Goal: Task Accomplishment & Management: Complete application form

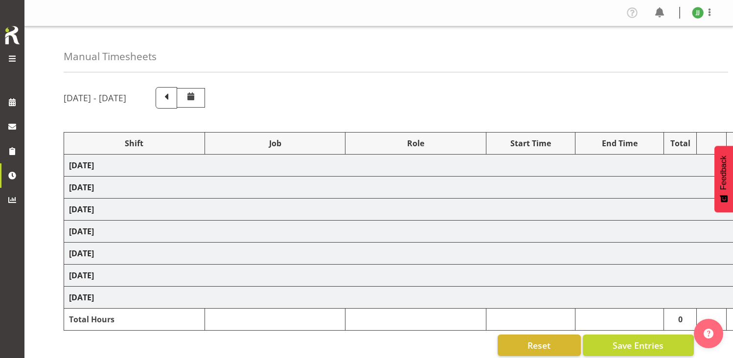
scroll to position [120, 0]
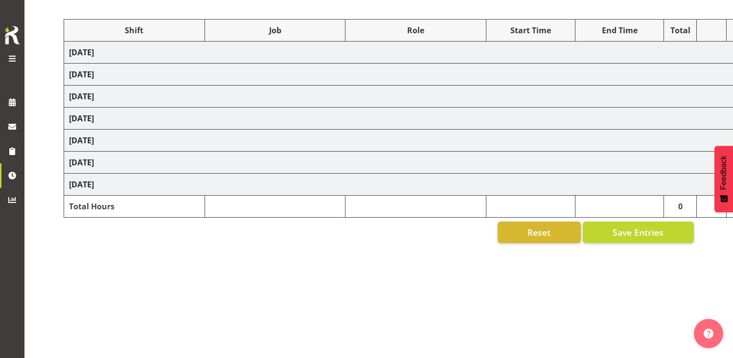
click at [16, 52] on div at bounding box center [12, 44] width 20 height 41
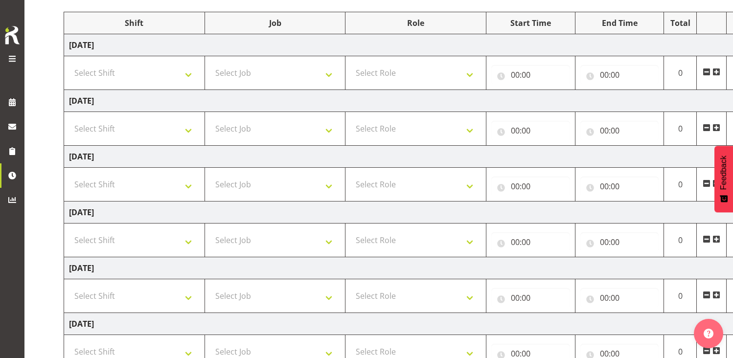
click at [11, 58] on span at bounding box center [12, 59] width 12 height 12
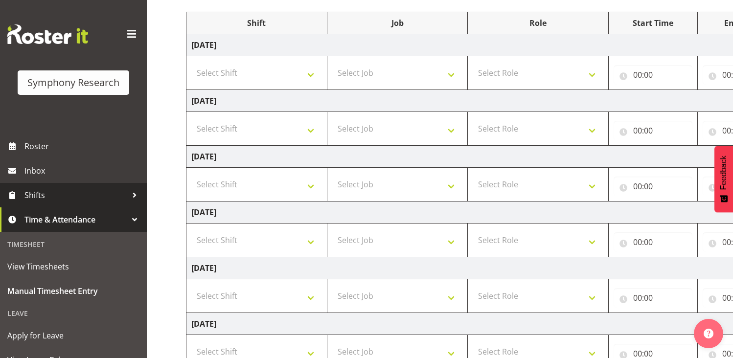
click at [38, 187] on link "Shifts" at bounding box center [73, 195] width 147 height 24
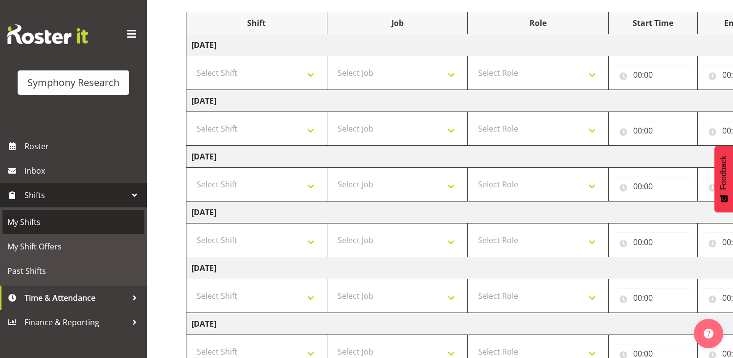
click at [47, 218] on span "My Shifts" at bounding box center [73, 222] width 132 height 15
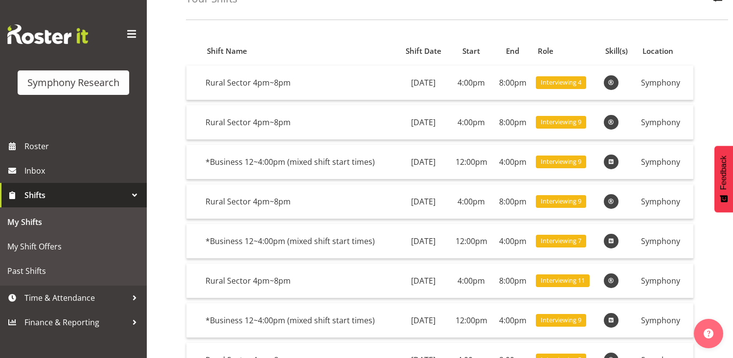
scroll to position [98, 0]
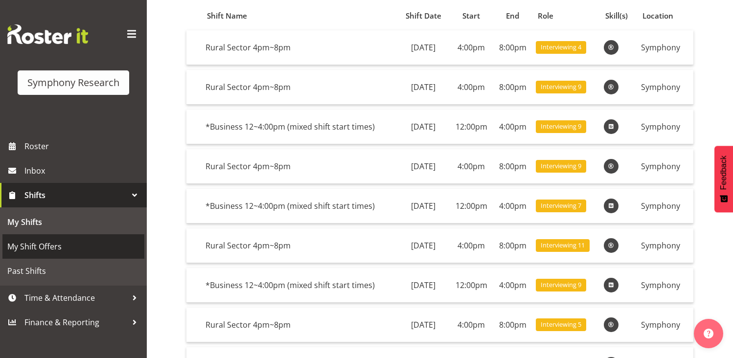
click at [46, 249] on span "My Shift Offers" at bounding box center [73, 246] width 132 height 15
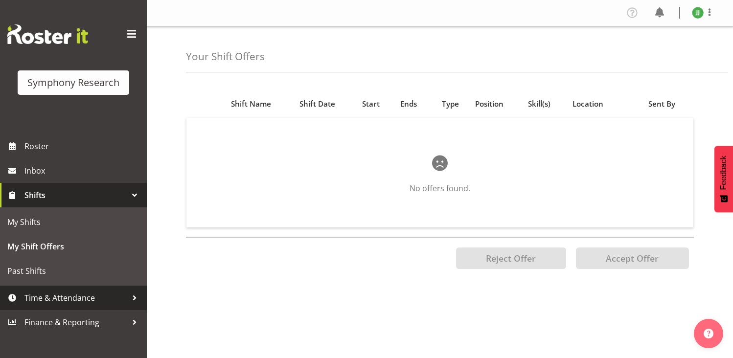
click at [86, 299] on span "Time & Attendance" at bounding box center [75, 298] width 103 height 15
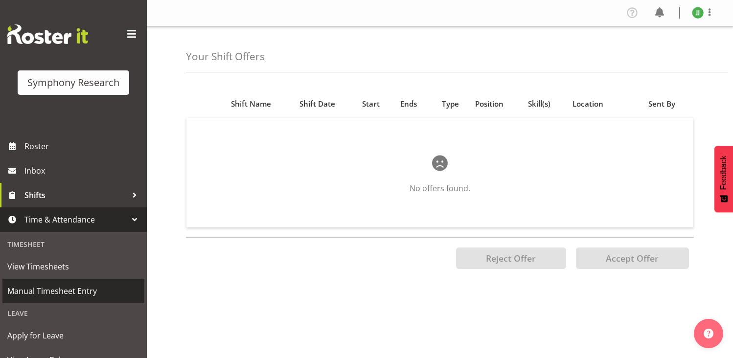
click at [70, 287] on span "Manual Timesheet Entry" at bounding box center [73, 291] width 132 height 15
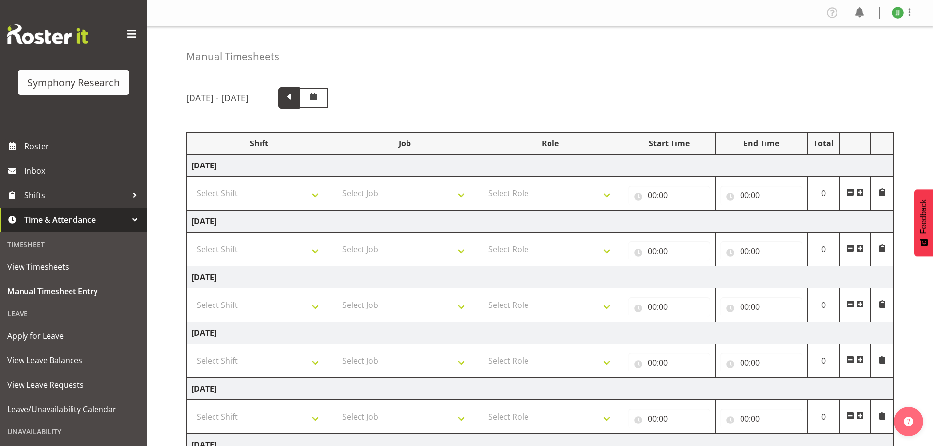
click at [295, 100] on span at bounding box center [288, 97] width 13 height 13
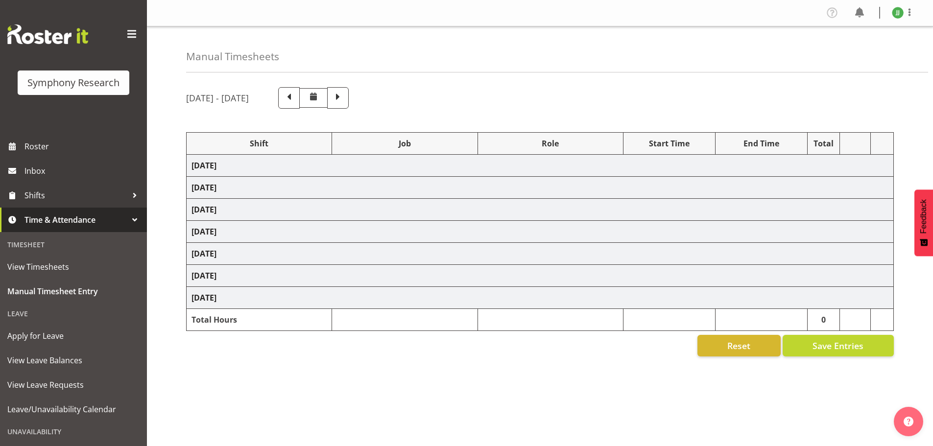
select select "81298"
select select "10587"
select select "47"
select select "81298"
select select "10587"
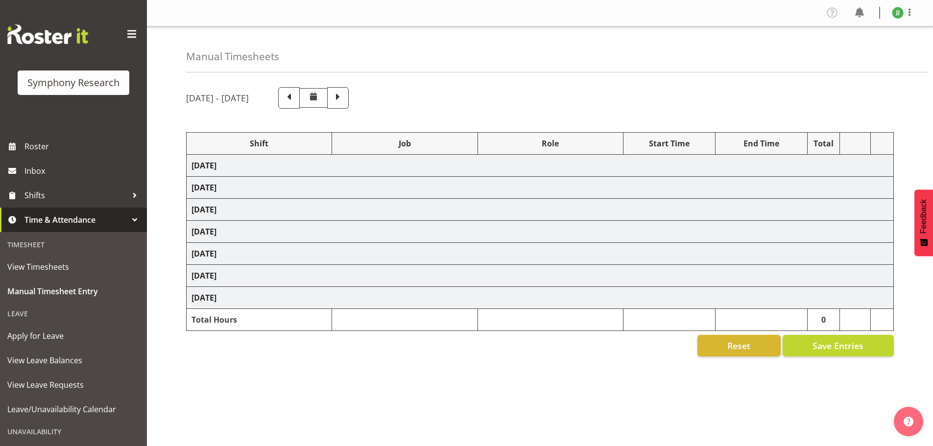
select select "47"
select select "81298"
select select "10587"
select select "47"
select select "81298"
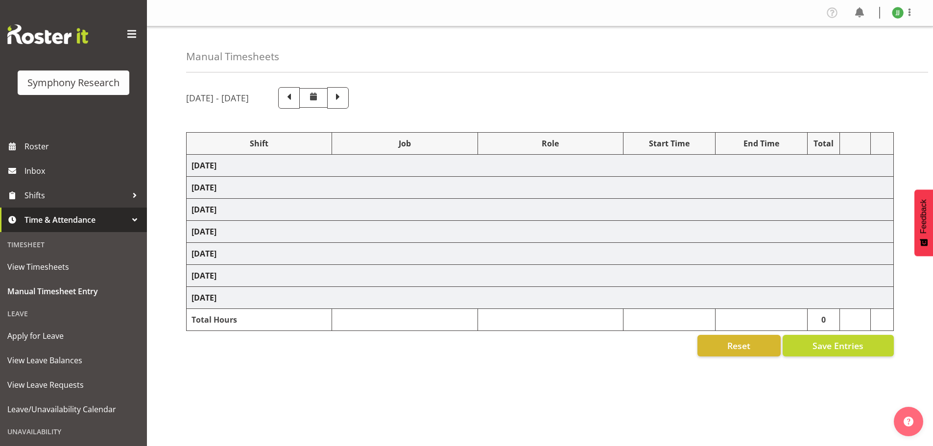
select select "10587"
select select "47"
select select "81561"
select select "10587"
select select "47"
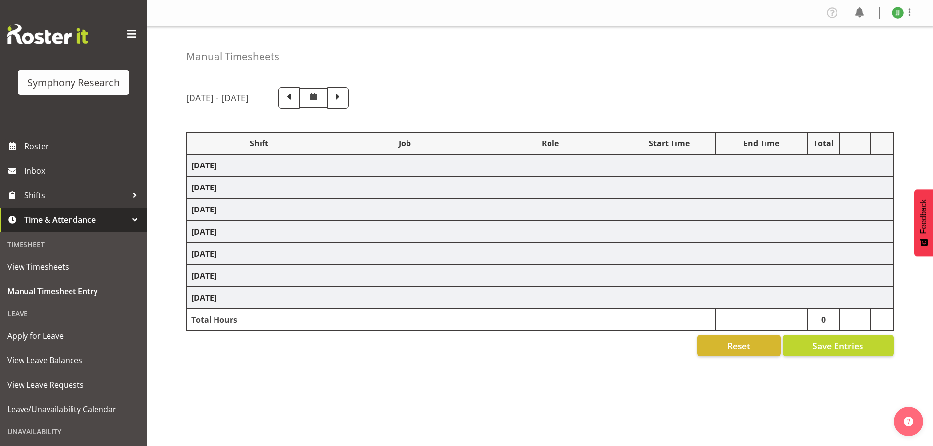
select select "81298"
select select "10587"
select select "47"
select select "81299"
select select "10587"
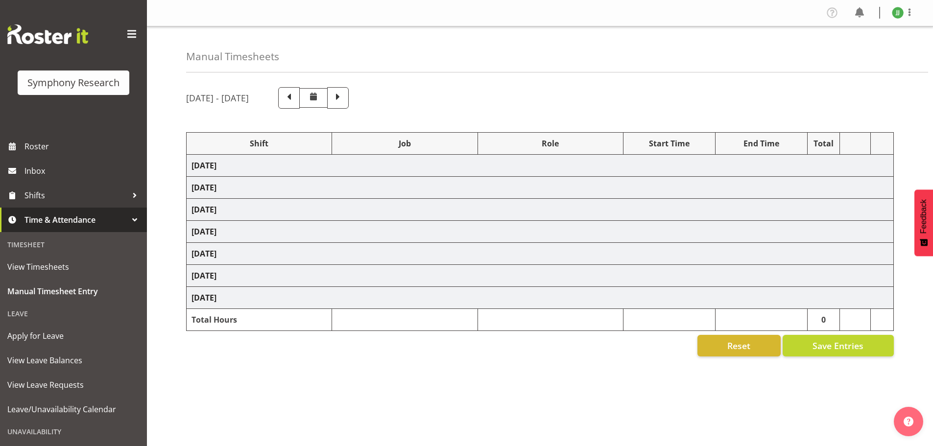
select select "47"
select select "81299"
select select "10587"
select select "47"
select select "81299"
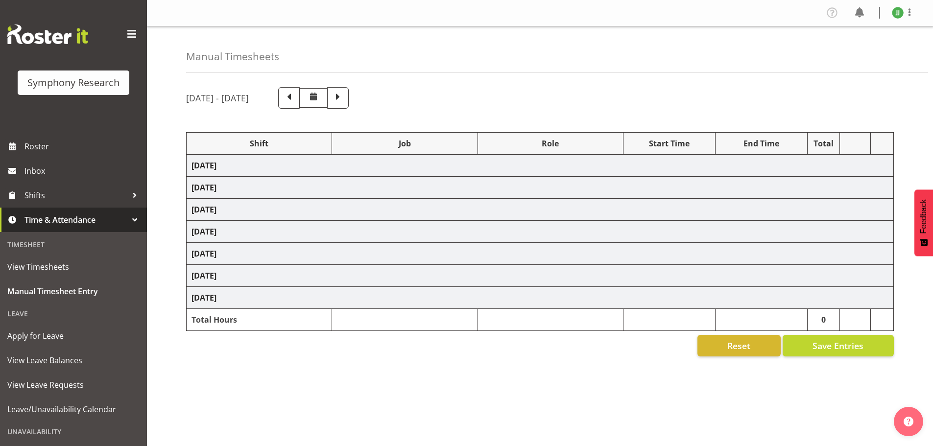
select select "10587"
select select "47"
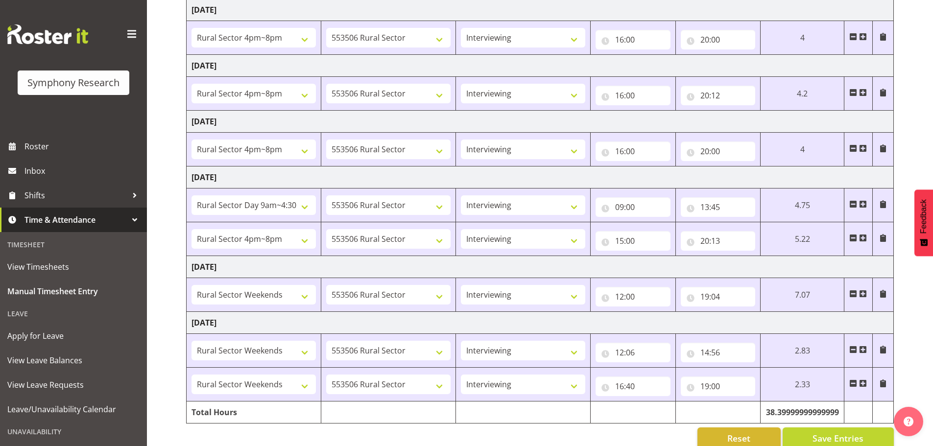
scroll to position [229, 0]
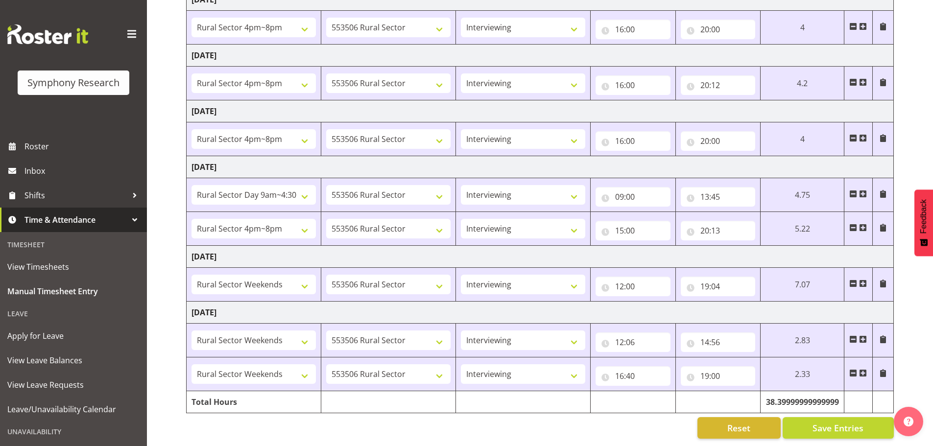
click at [733, 280] on span at bounding box center [863, 284] width 8 height 8
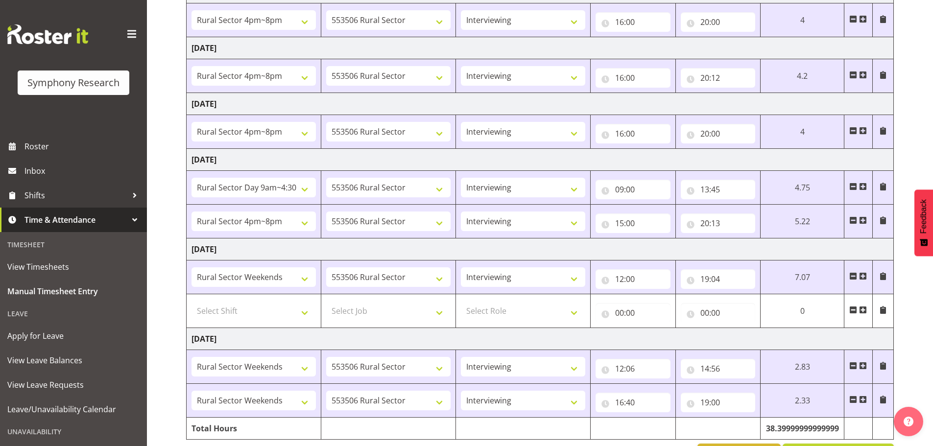
click at [733, 306] on span at bounding box center [853, 310] width 8 height 8
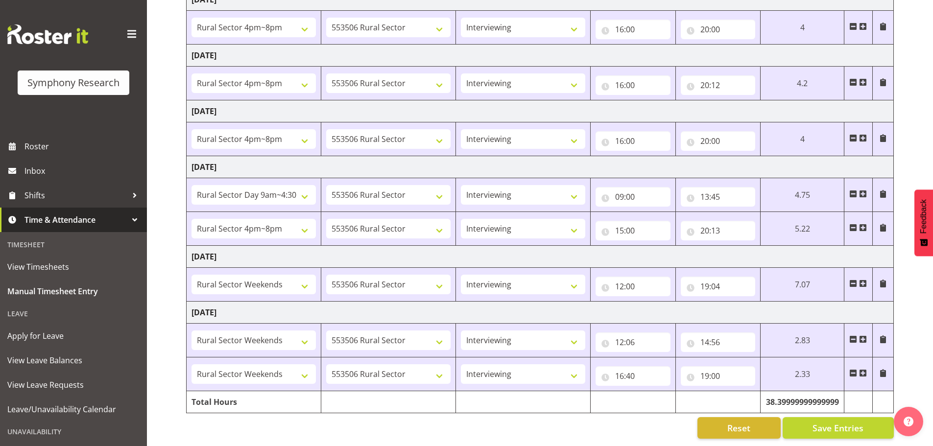
drag, startPoint x: 795, startPoint y: 277, endPoint x: 837, endPoint y: 281, distance: 42.3
click at [733, 281] on td "7.07" at bounding box center [801, 285] width 83 height 34
click at [733, 280] on span at bounding box center [863, 284] width 8 height 8
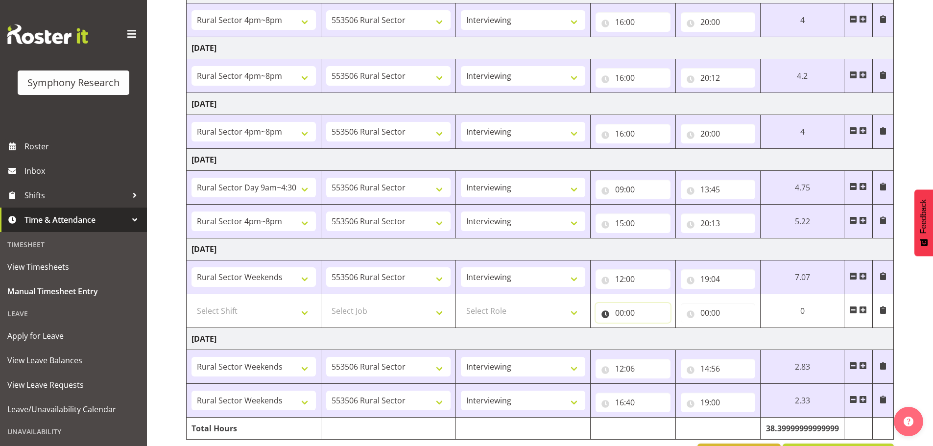
click at [621, 312] on input "00:00" at bounding box center [632, 313] width 75 height 20
click at [733, 285] on td "7.07" at bounding box center [801, 277] width 83 height 34
click at [733, 307] on span at bounding box center [853, 310] width 8 height 8
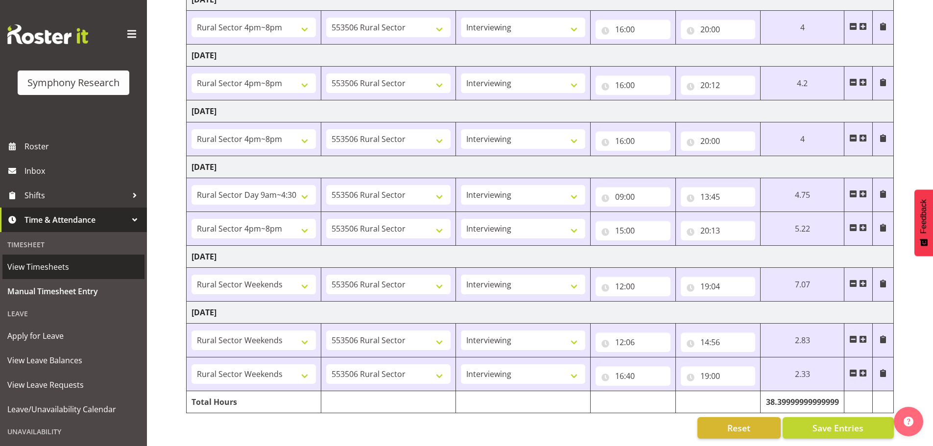
click at [44, 267] on span "View Timesheets" at bounding box center [73, 266] width 132 height 15
